Goal: Find specific fact: Find contact information

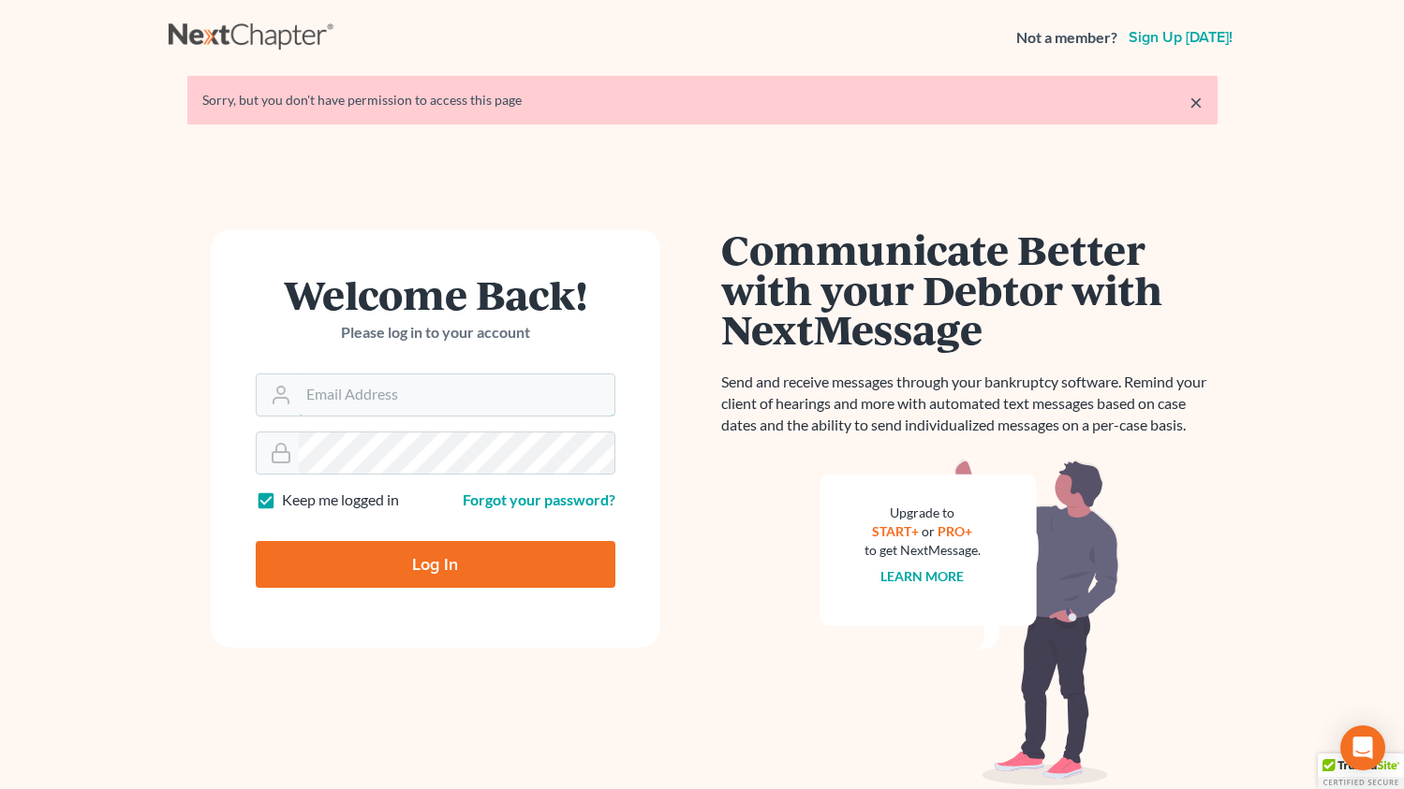
type input "[EMAIL_ADDRESS][DOMAIN_NAME]"
click at [395, 598] on form "Welcome Back! Please log in to your account Email Address [EMAIL_ADDRESS][DOMAI…" at bounding box center [435, 438] width 449 height 419
click at [400, 577] on input "Log In" at bounding box center [436, 564] width 360 height 47
type input "Thinking..."
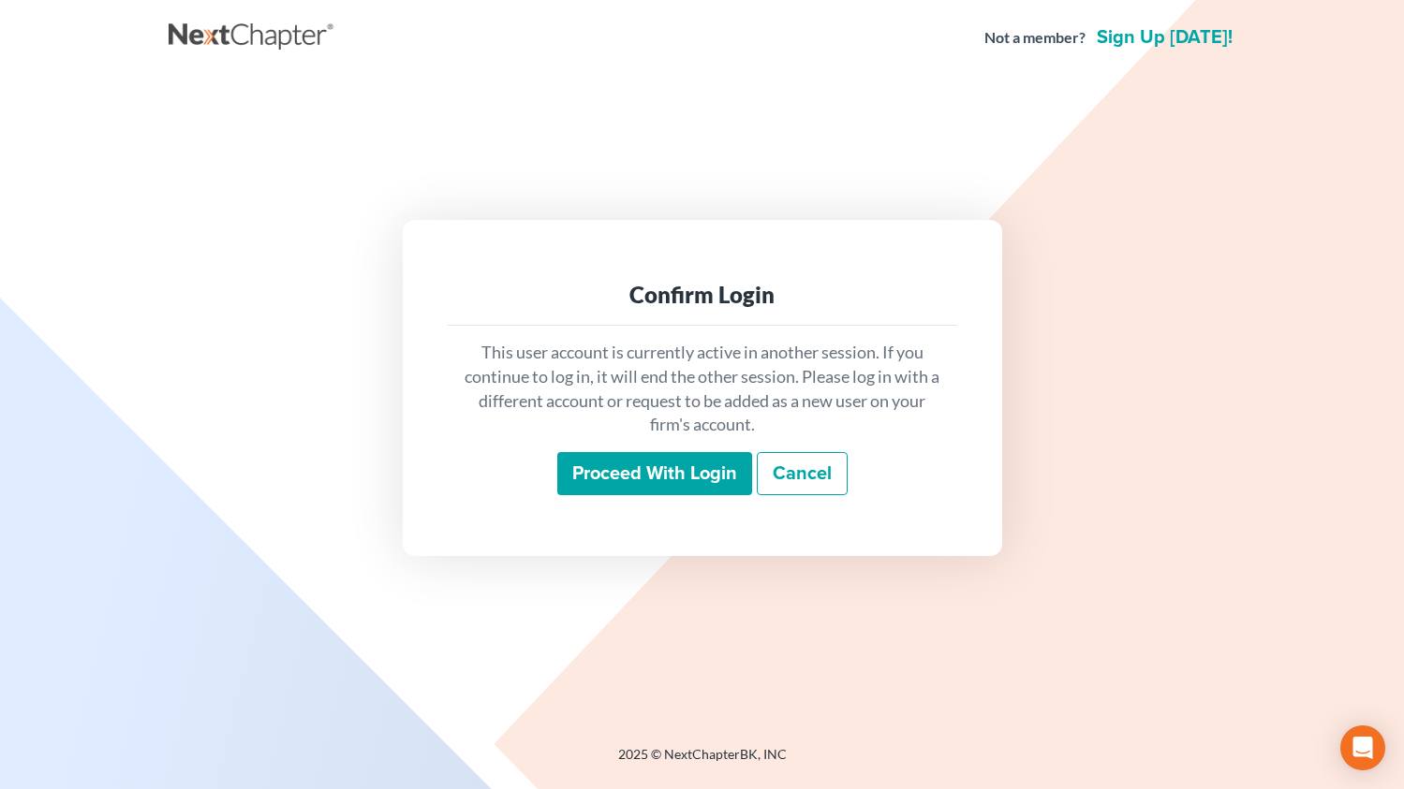
click at [664, 490] on input "Proceed with login" at bounding box center [654, 473] width 195 height 43
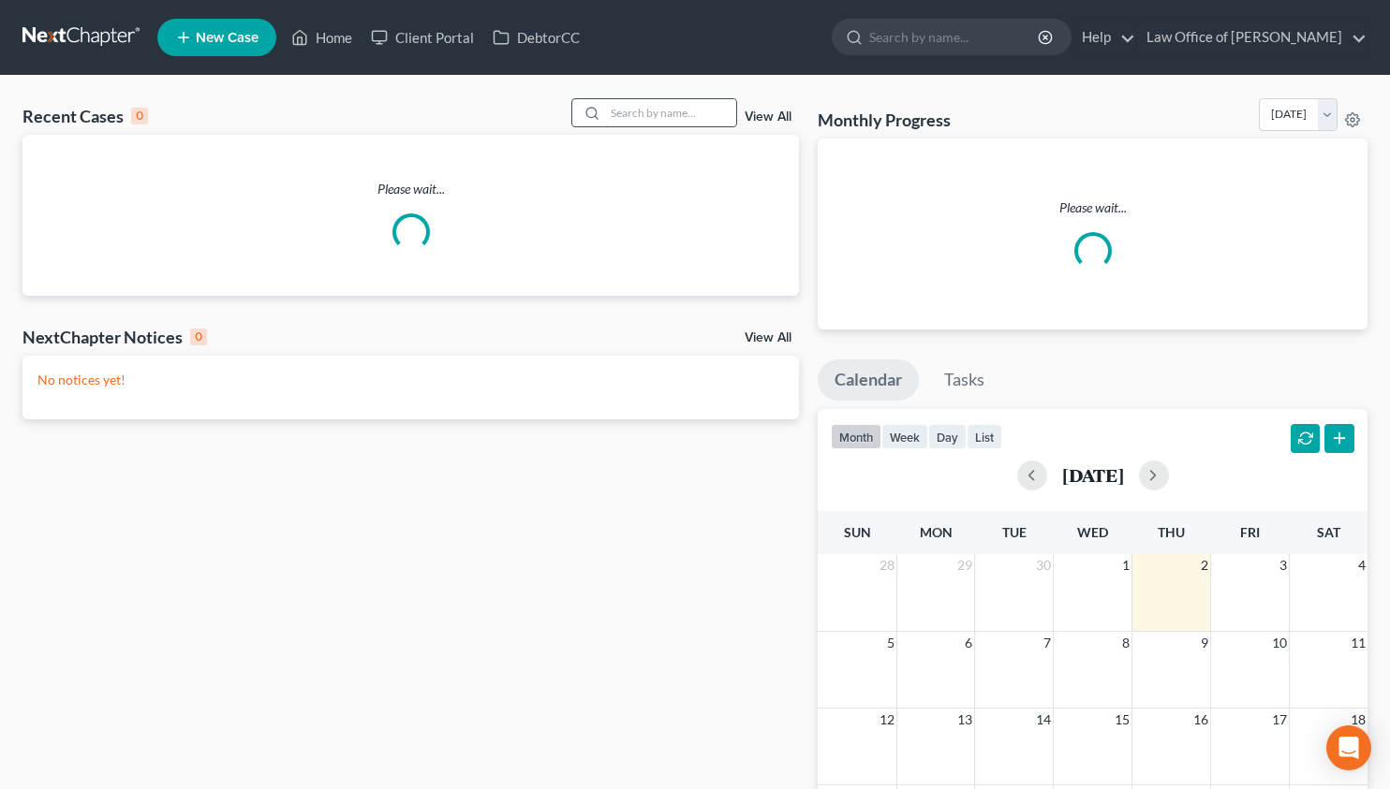
click at [677, 109] on input "search" at bounding box center [670, 112] width 131 height 27
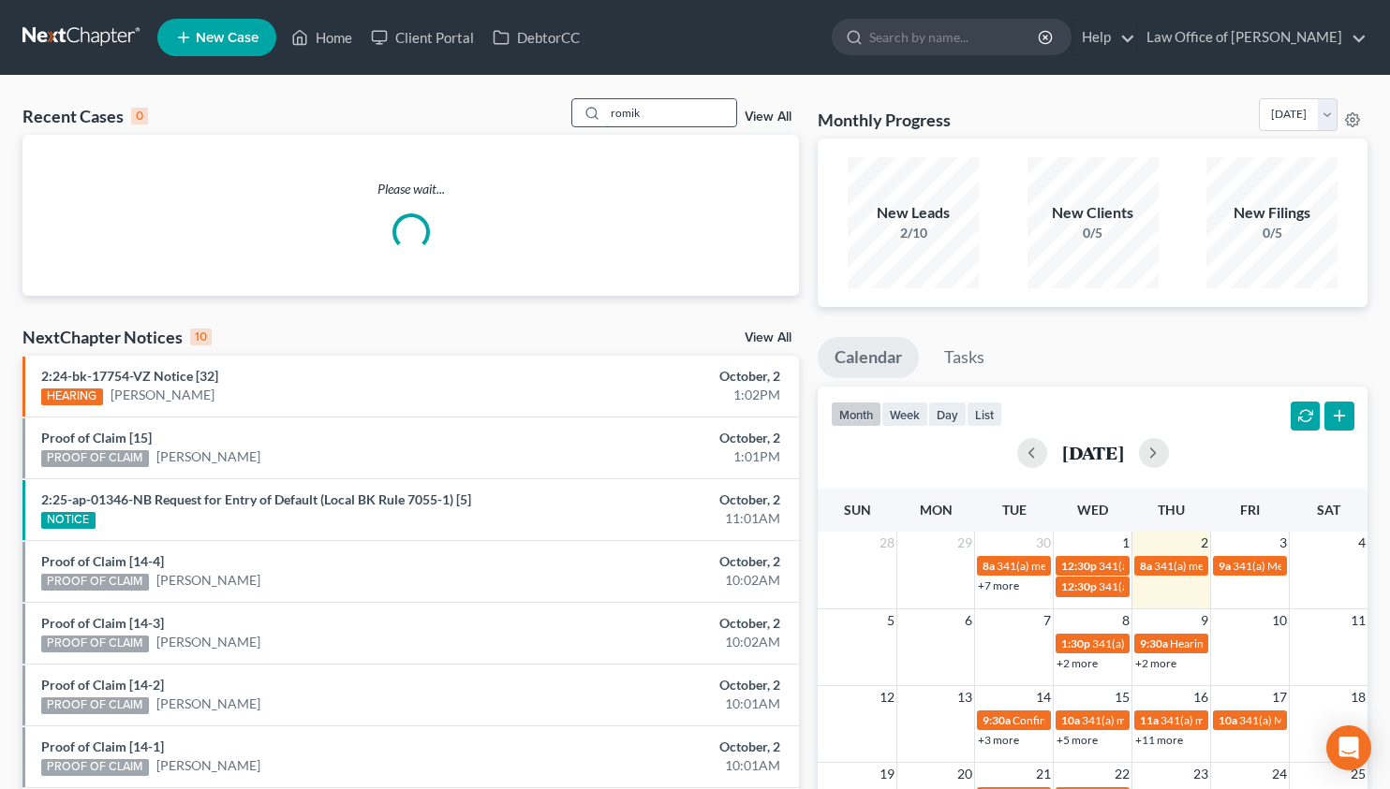
type input "romik"
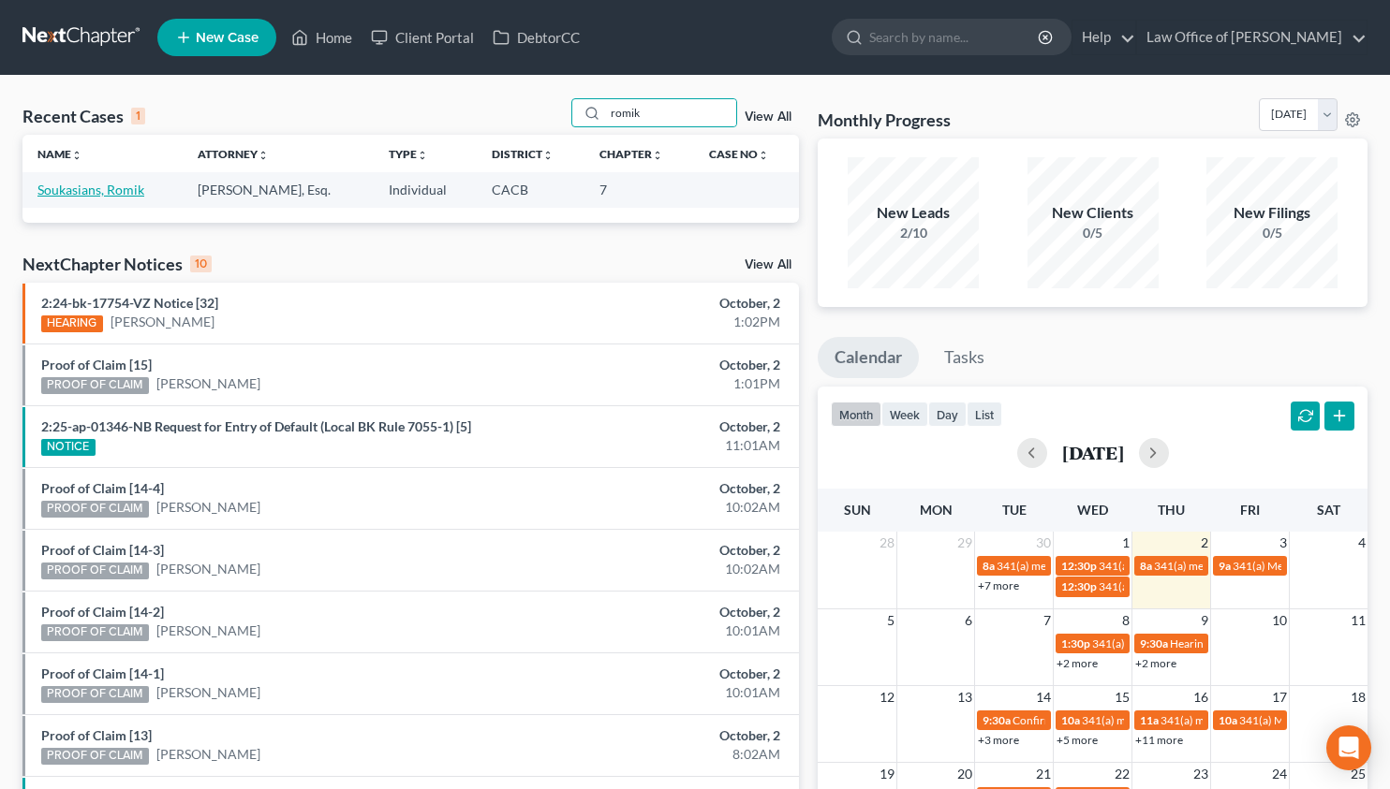
click at [100, 187] on link "Soukasians, Romik" at bounding box center [90, 190] width 107 height 16
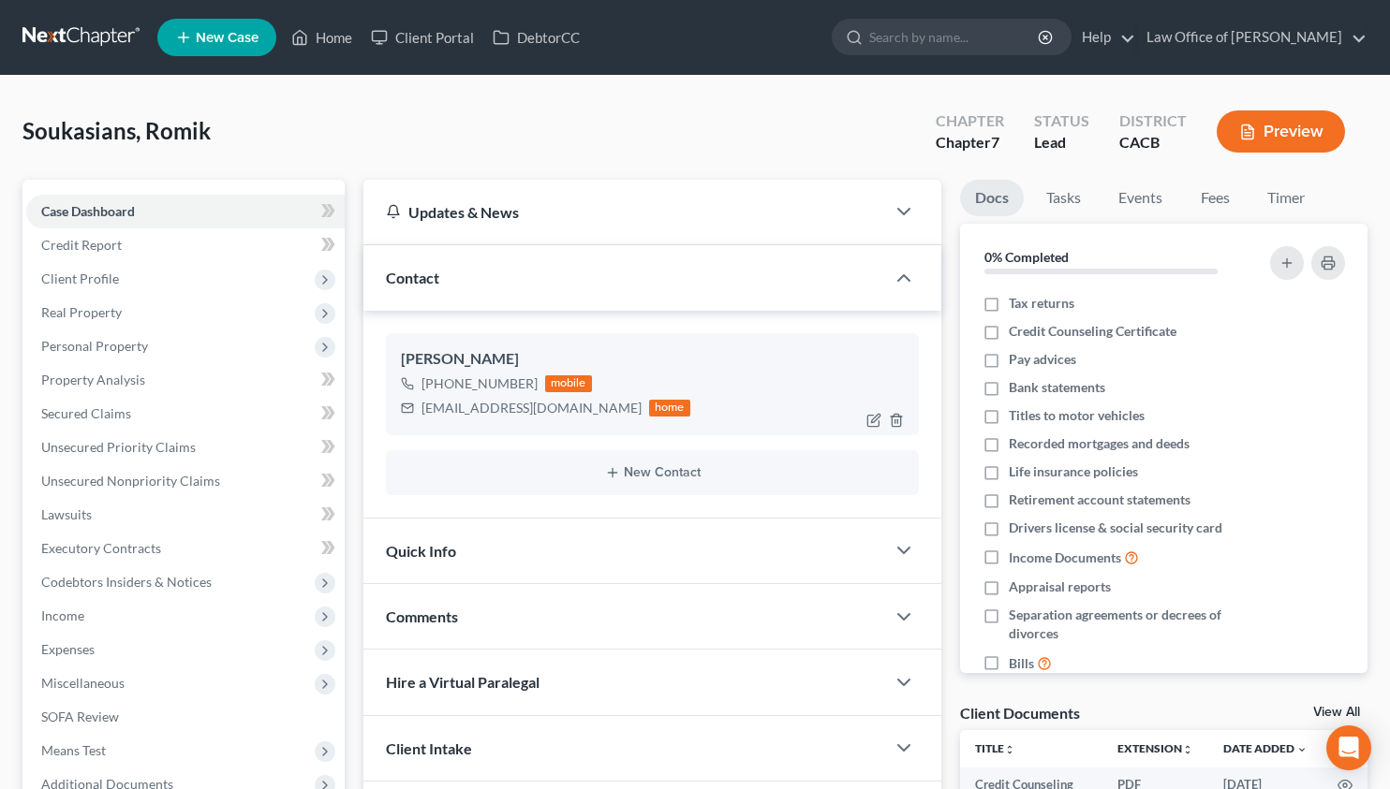
click at [461, 410] on div "romik579@gmail.com" at bounding box center [531, 408] width 220 height 19
copy div "romik579@gmail.com"
